Goal: Check status: Check status

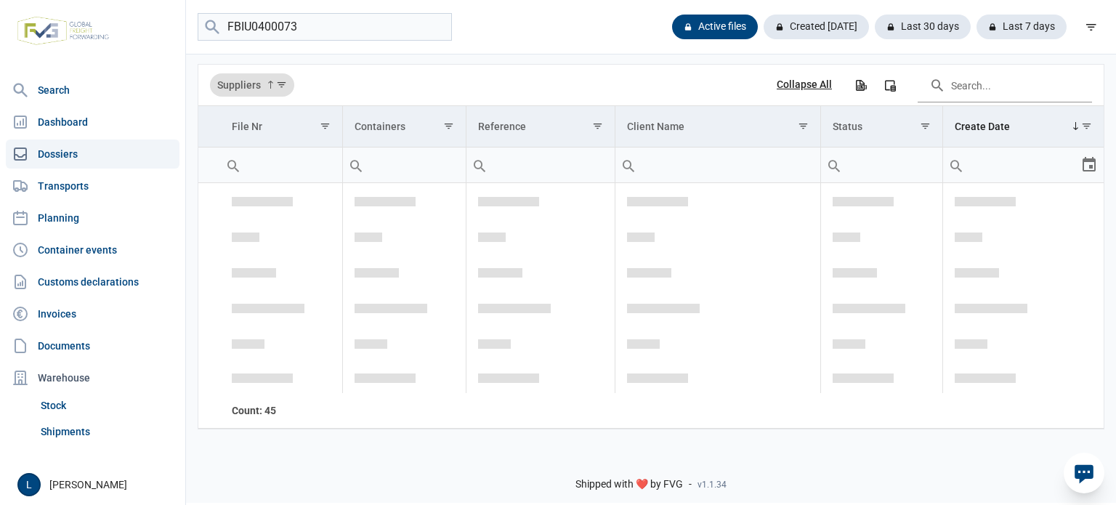
scroll to position [1978, 0]
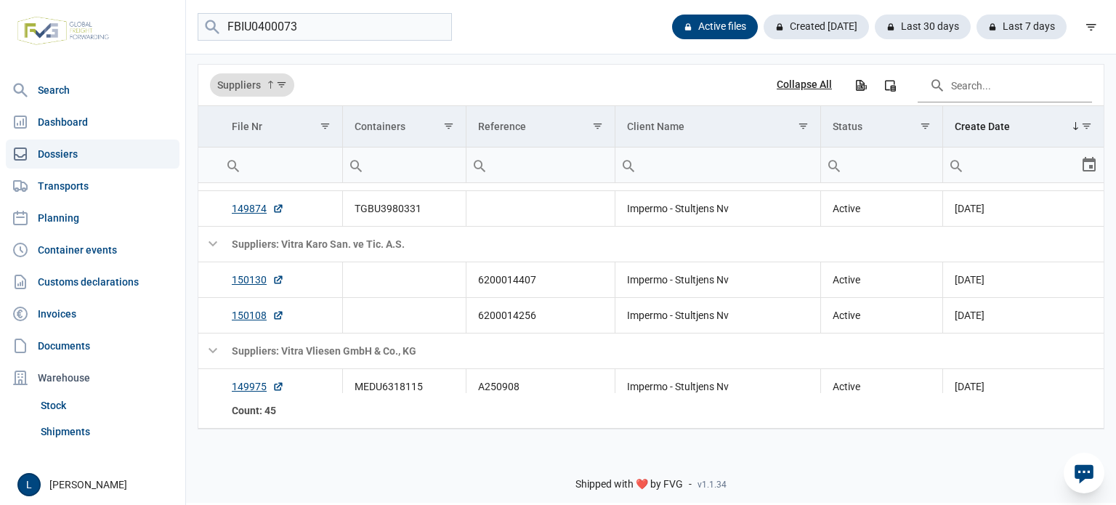
type input "FBIU0400073"
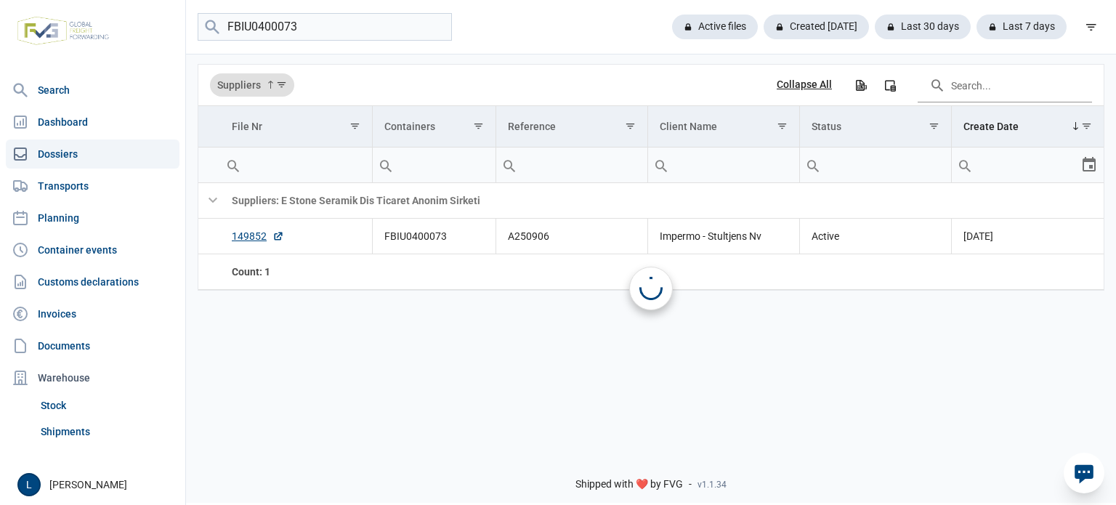
scroll to position [0, 0]
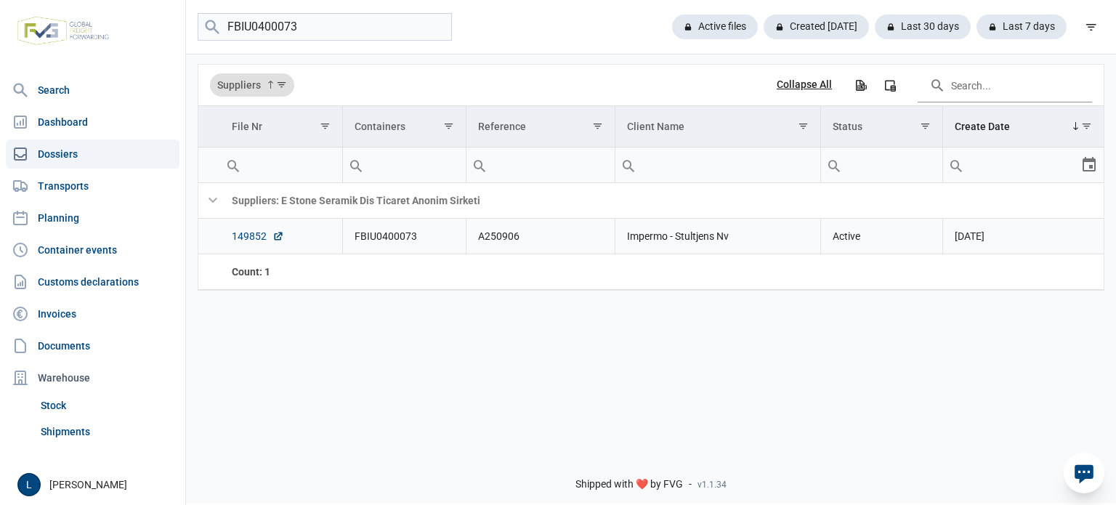
click at [236, 241] on link "149852" at bounding box center [258, 236] width 52 height 15
click at [438, 27] on input "FBIU0400073" at bounding box center [325, 27] width 254 height 28
click at [694, 26] on div "Active files" at bounding box center [709, 27] width 97 height 25
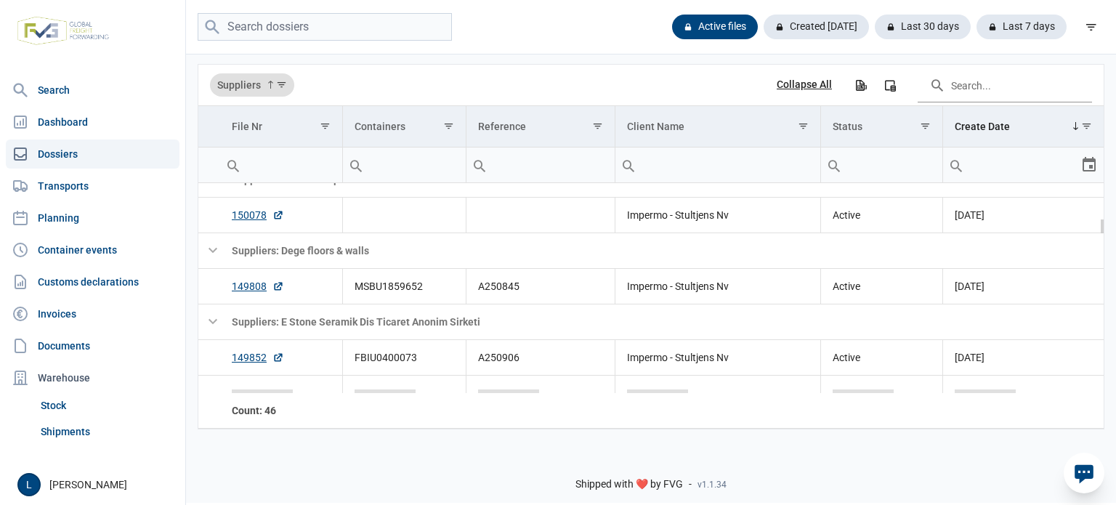
scroll to position [434, 0]
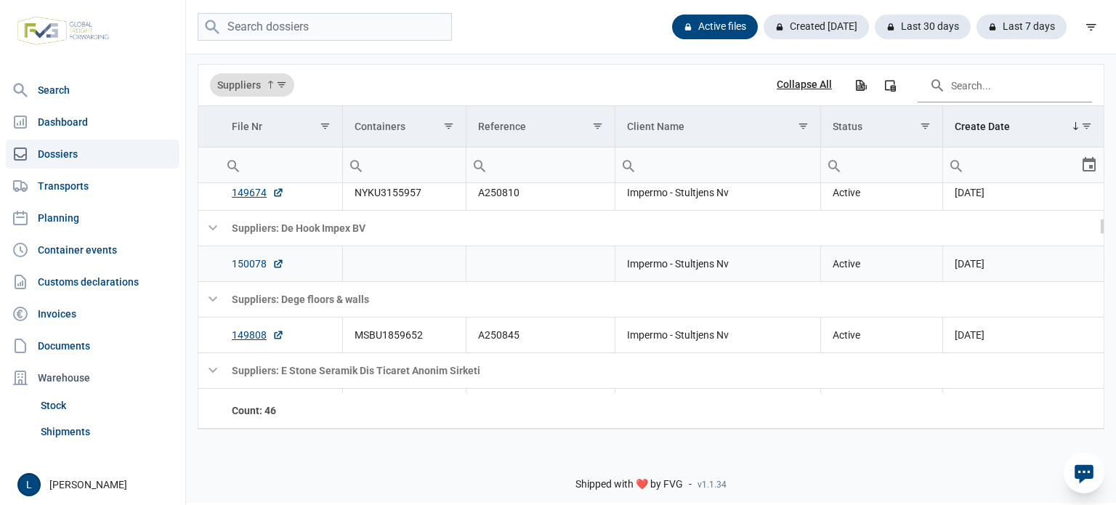
click at [261, 267] on link "150078" at bounding box center [258, 264] width 52 height 15
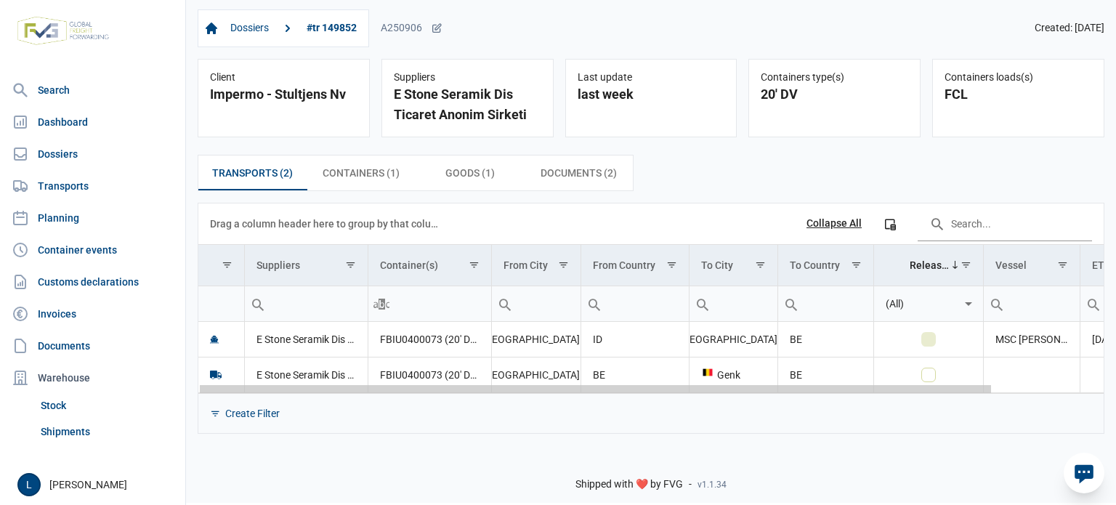
scroll to position [0, 126]
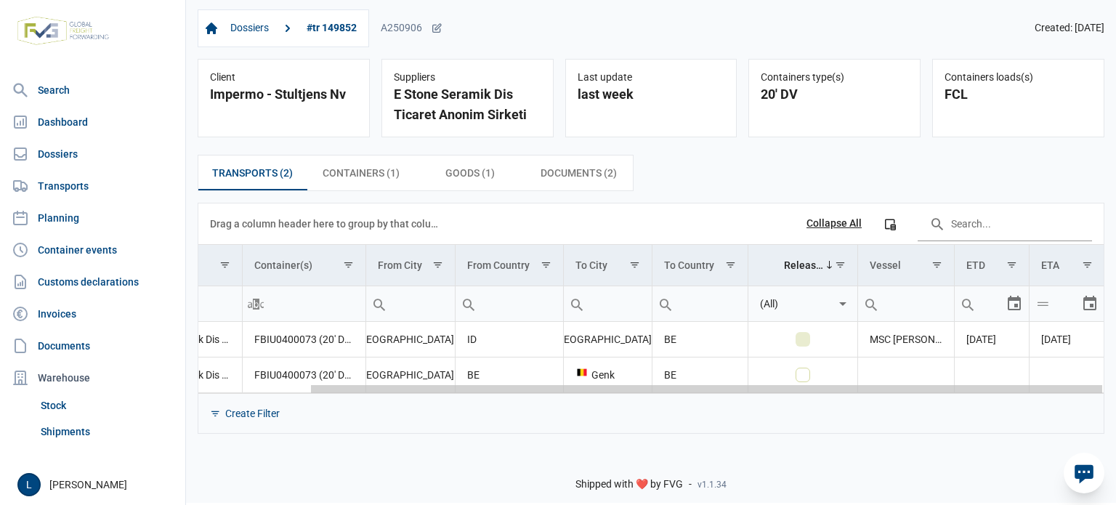
drag, startPoint x: 700, startPoint y: 390, endPoint x: 960, endPoint y: 387, distance: 260.2
click at [961, 387] on body "For evaluation purposes only. Redistribution prohibited. Please register an exi…" at bounding box center [558, 227] width 1116 height 505
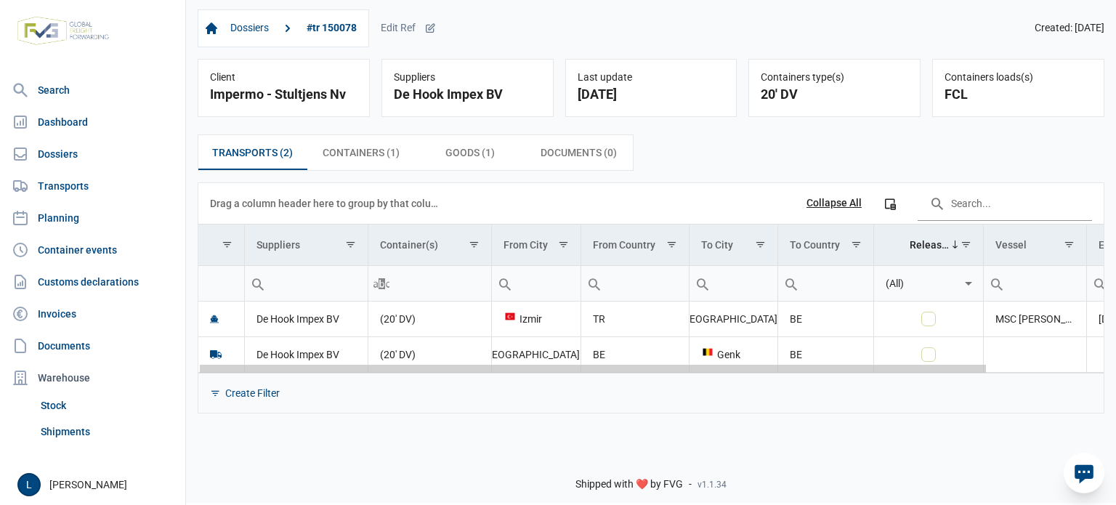
scroll to position [0, 132]
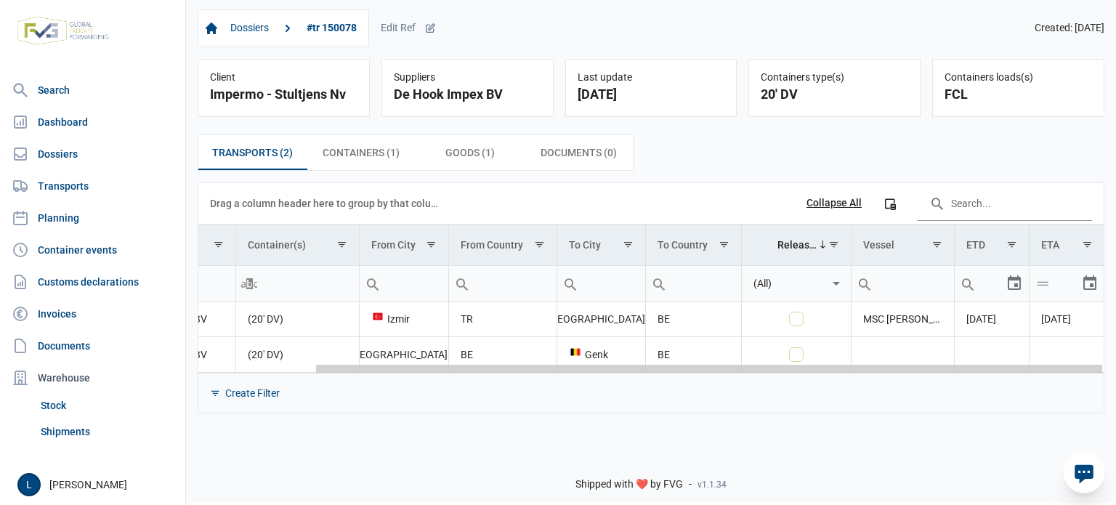
drag, startPoint x: 680, startPoint y: 368, endPoint x: 997, endPoint y: 385, distance: 317.3
click at [1041, 381] on body "For evaluation purposes only. Redistribution prohibited. Please register an exi…" at bounding box center [558, 227] width 1116 height 505
